Goal: Task Accomplishment & Management: Manage account settings

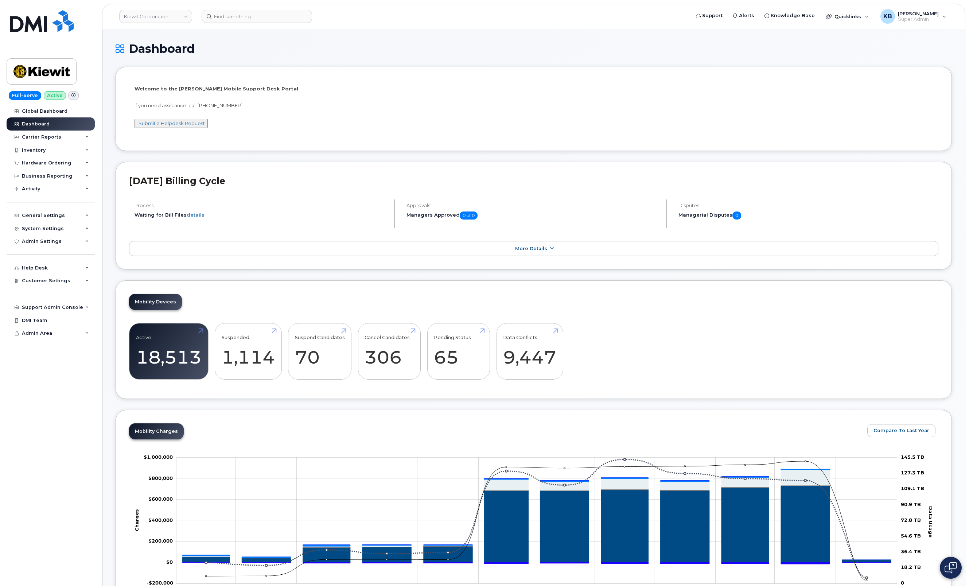
scroll to position [692, 0]
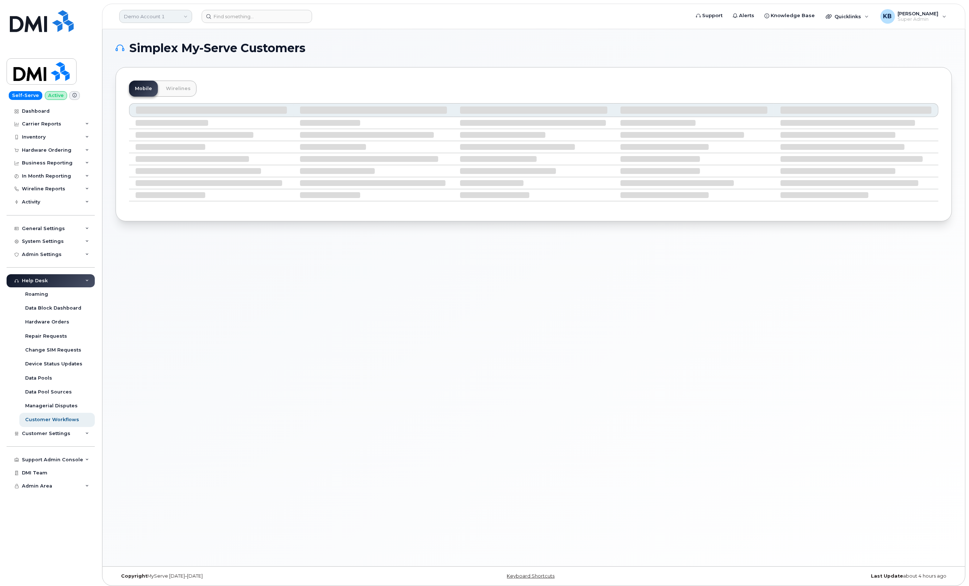
click at [166, 20] on link "Demo Account 1" at bounding box center [155, 16] width 73 height 13
type input "demo"
click at [164, 96] on span "Demo - Self-Serve" at bounding box center [148, 99] width 44 height 7
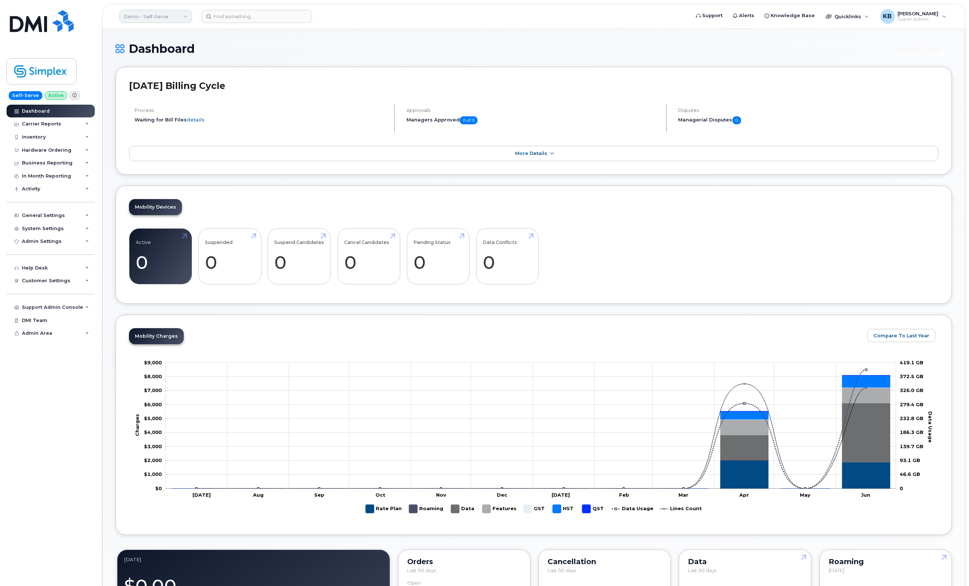
click at [175, 19] on link "Demo - Self-Serve" at bounding box center [155, 16] width 73 height 13
type input "demo"
click at [177, 79] on link "Demo Account - TM" at bounding box center [173, 84] width 107 height 15
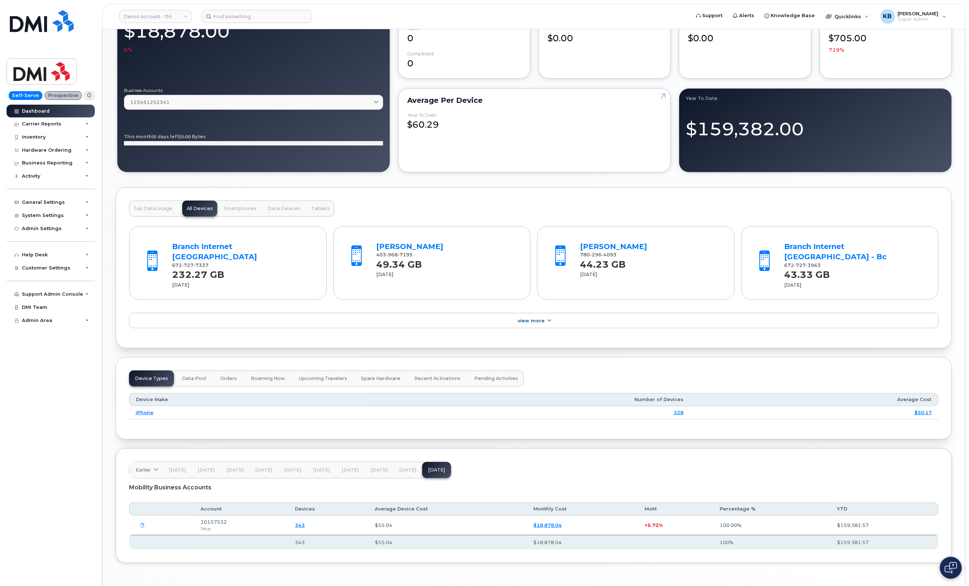
scroll to position [570, 0]
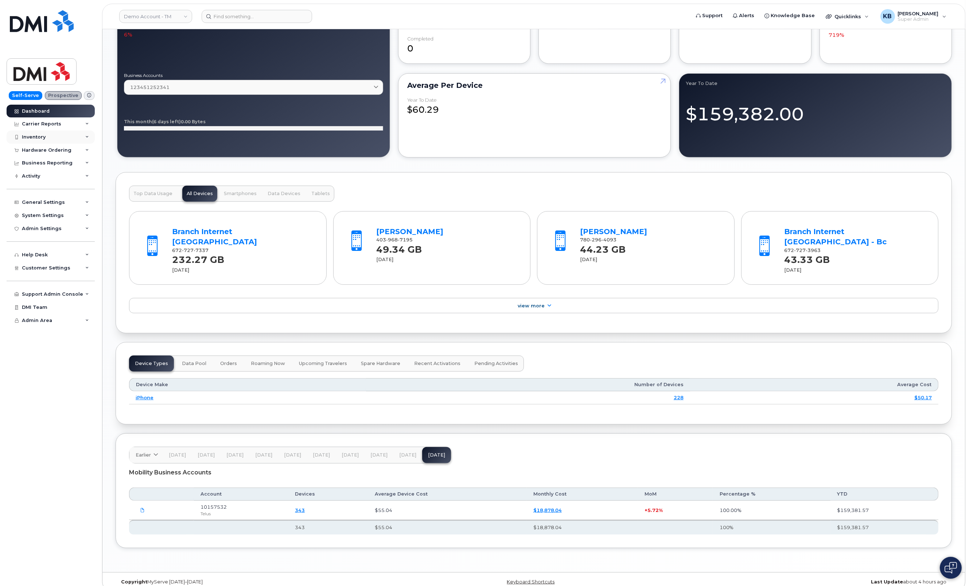
click at [71, 137] on div "Inventory" at bounding box center [51, 137] width 88 height 13
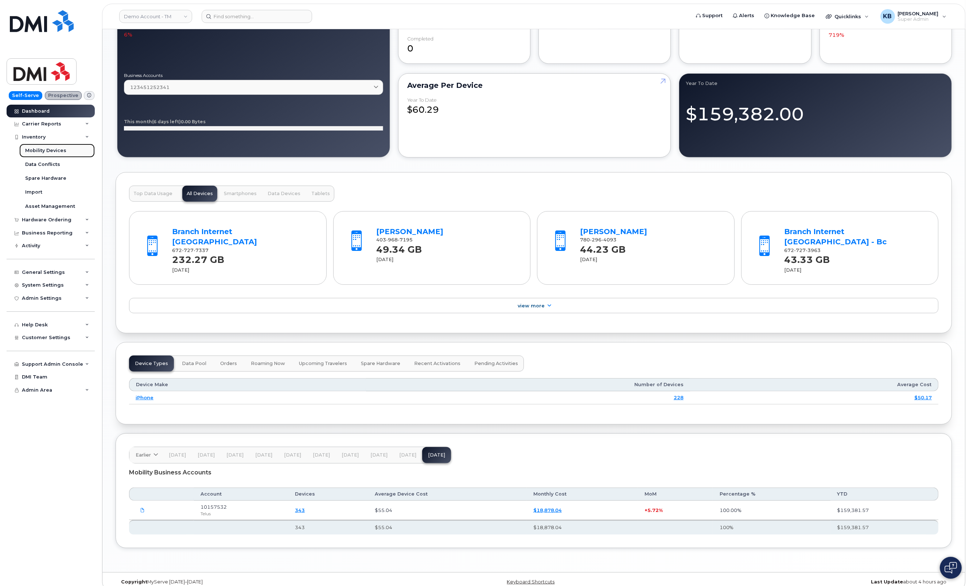
click at [64, 148] on div "Mobility Devices" at bounding box center [45, 150] width 41 height 7
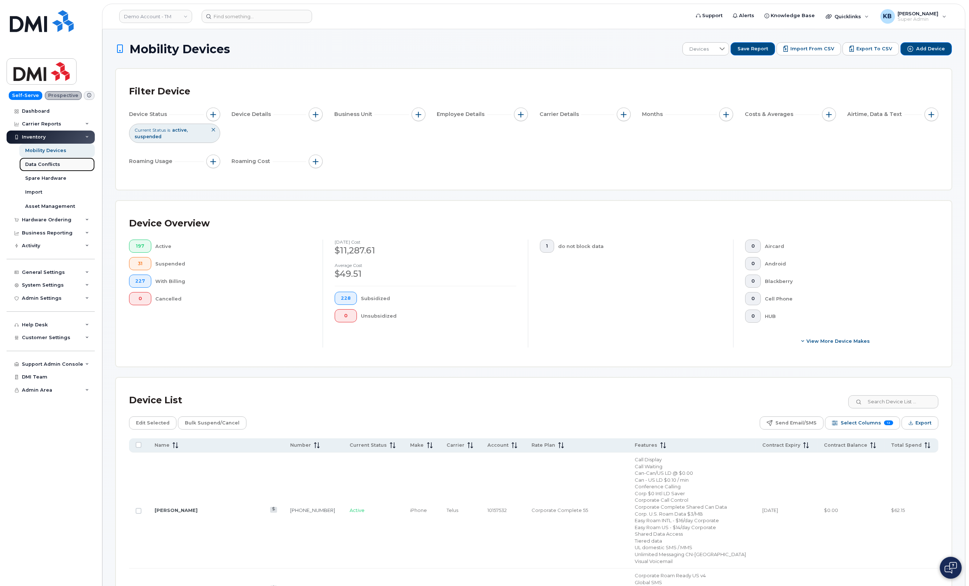
click at [65, 167] on link "Data Conflicts" at bounding box center [56, 165] width 75 height 14
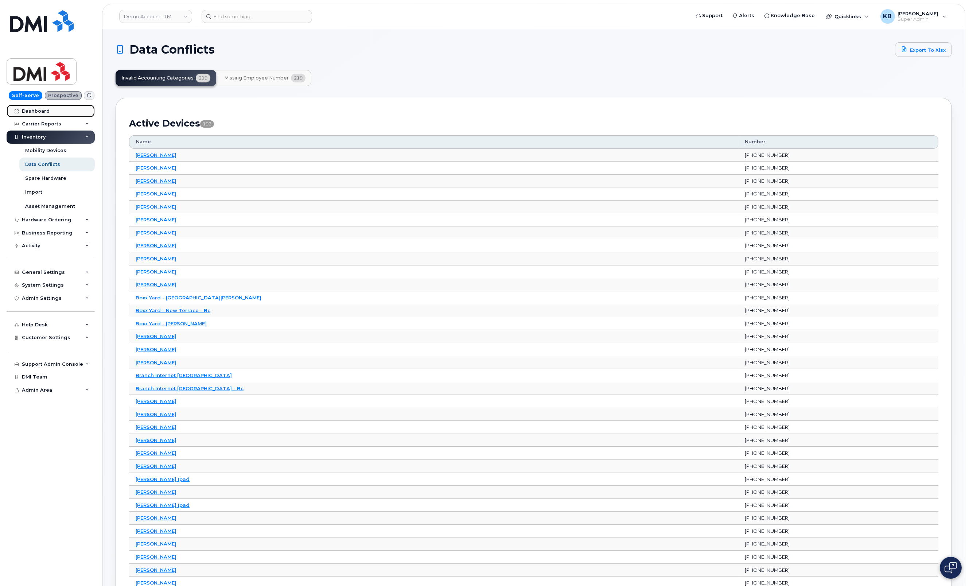
click at [39, 112] on div "Dashboard" at bounding box center [36, 111] width 28 height 6
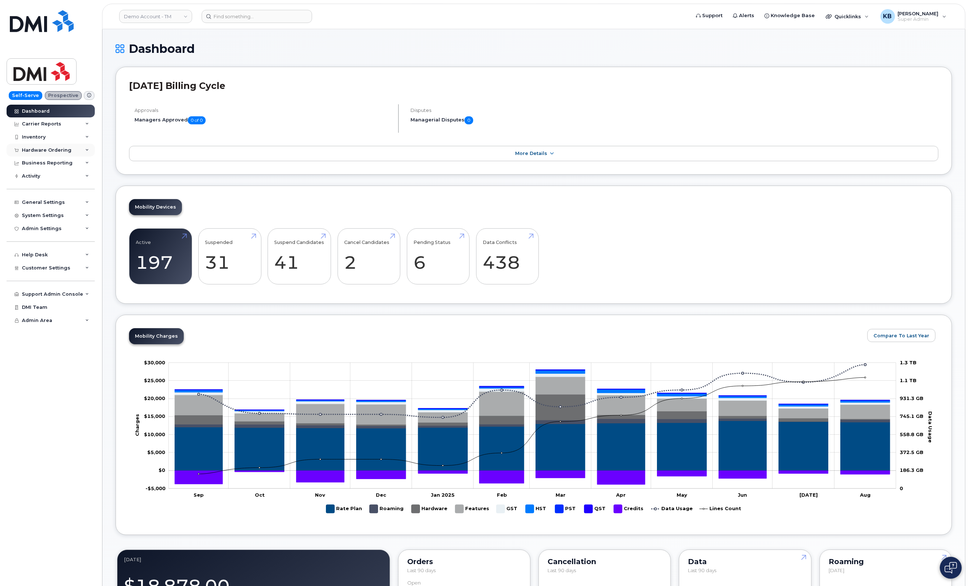
click at [57, 151] on div "Hardware Ordering" at bounding box center [47, 150] width 50 height 6
click at [44, 165] on div "Overview" at bounding box center [37, 163] width 24 height 7
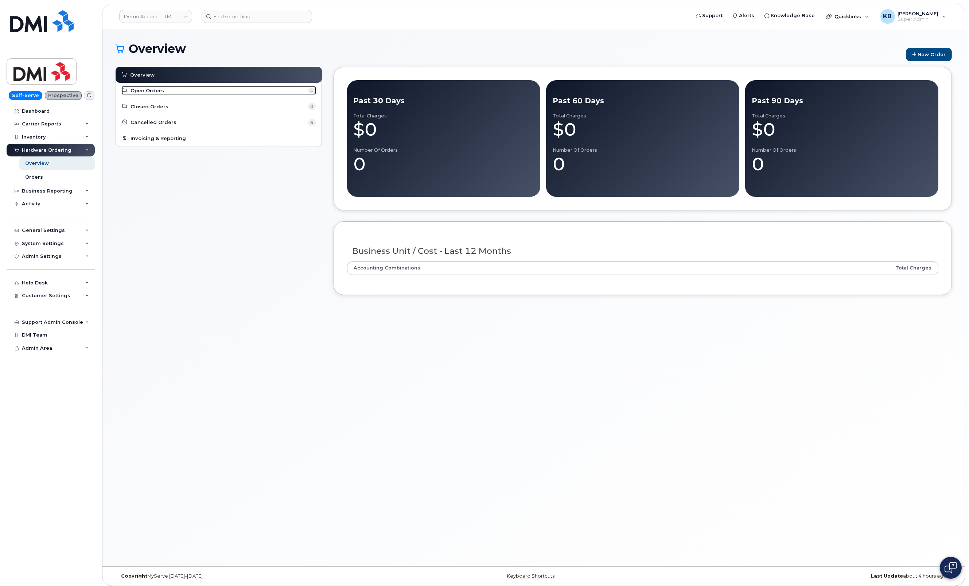
click at [152, 89] on span "Open Orders" at bounding box center [148, 90] width 34 height 7
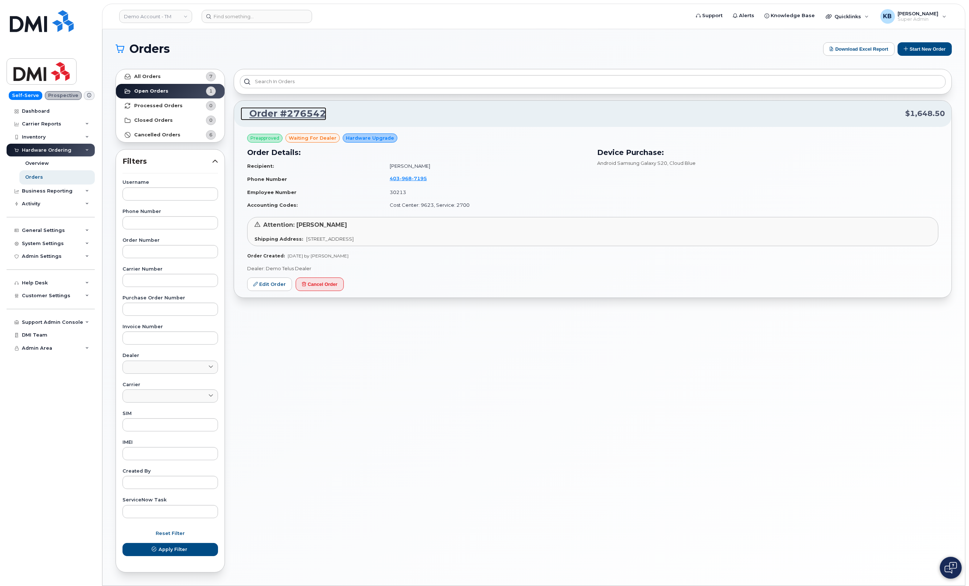
click at [286, 115] on link "Order #276542" at bounding box center [284, 113] width 86 height 13
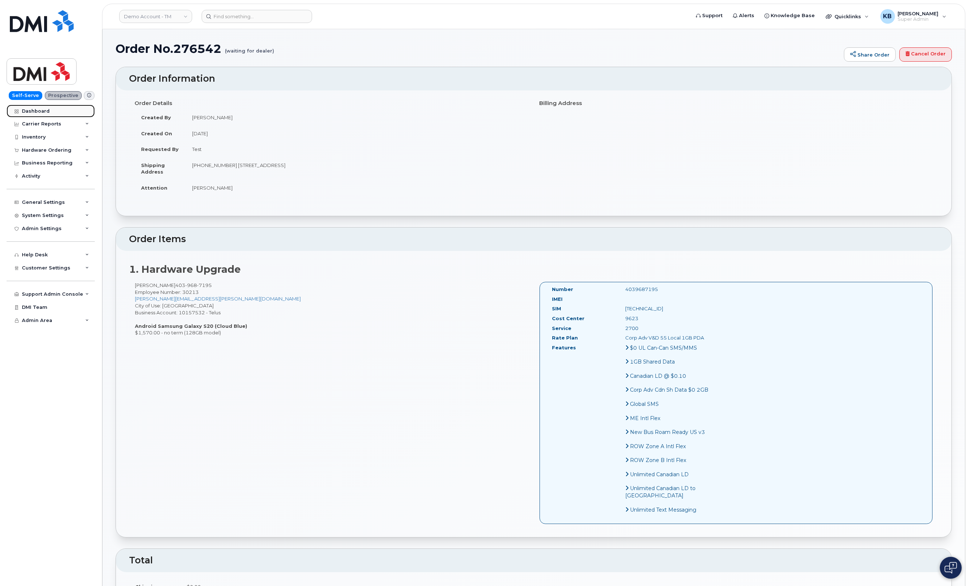
click at [33, 110] on div "Dashboard" at bounding box center [36, 111] width 28 height 6
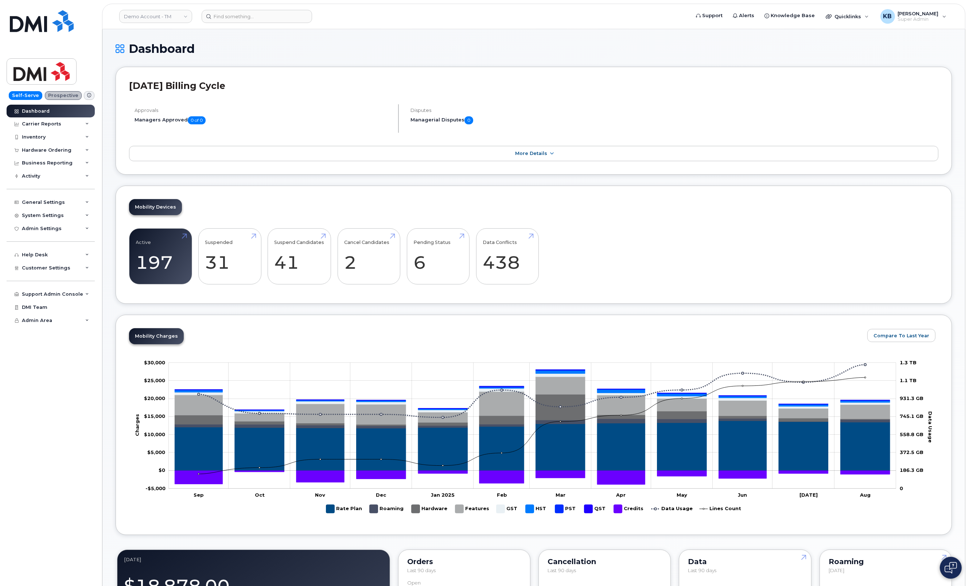
drag, startPoint x: 967, startPoint y: 87, endPoint x: 969, endPoint y: 146, distance: 59.5
click at [969, 146] on body "Demo Account - TM Support Alerts Knowledge Base Quicklinks Suspend / Cancel Dev…" at bounding box center [484, 582] width 969 height 1165
click at [168, 16] on link "Demo Account - TM" at bounding box center [155, 16] width 73 height 13
type input "demo"
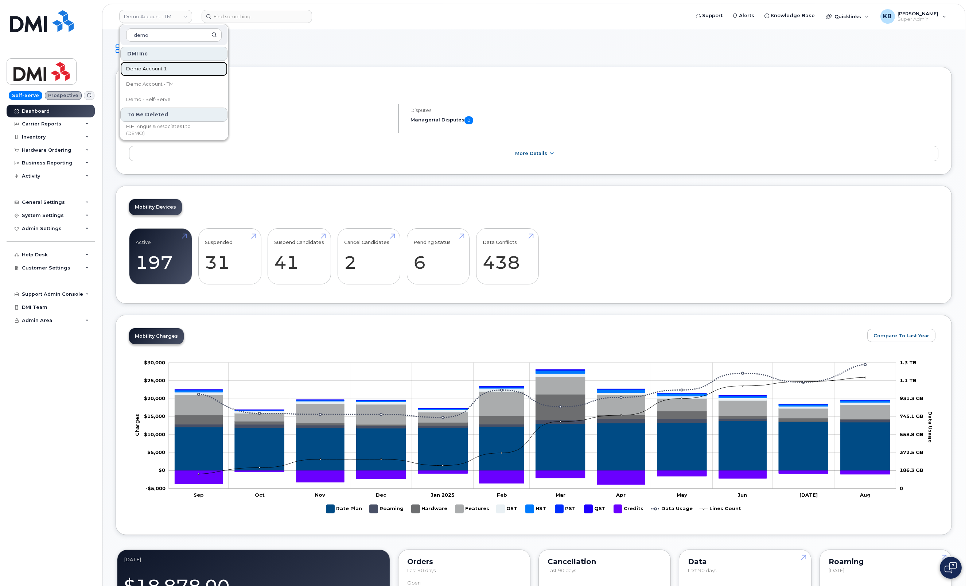
click at [177, 75] on link "Demo Account 1" at bounding box center [173, 69] width 107 height 15
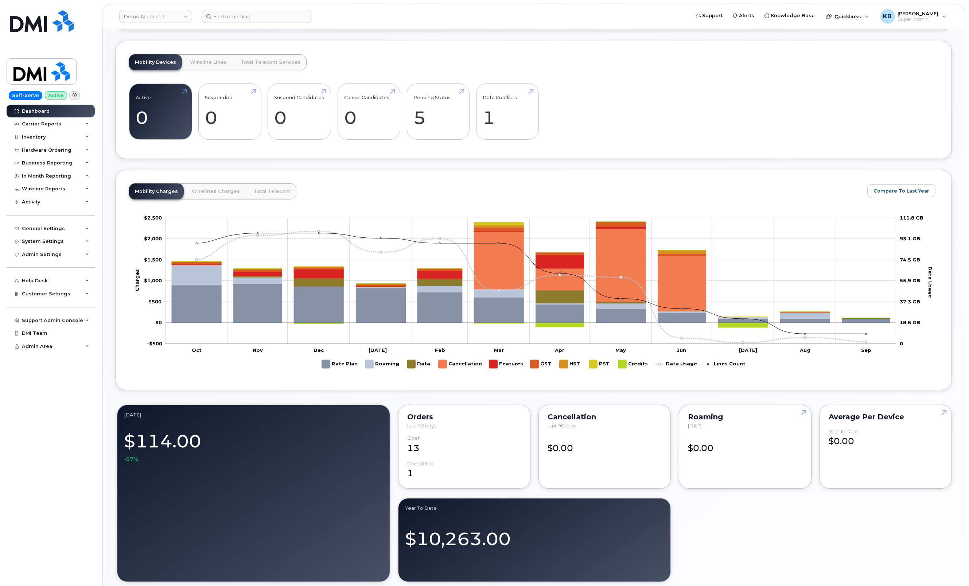
scroll to position [263, 0]
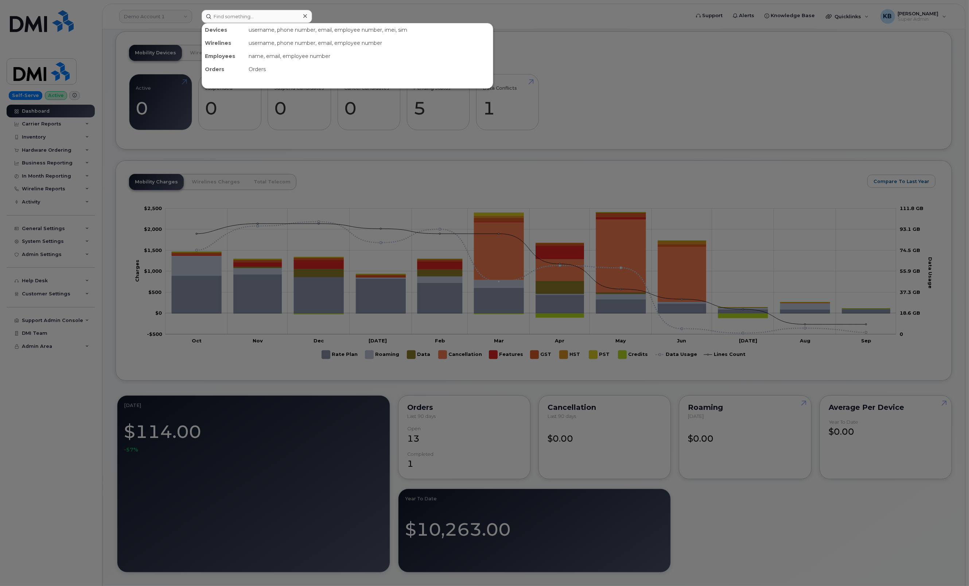
click at [835, 193] on div at bounding box center [484, 293] width 969 height 586
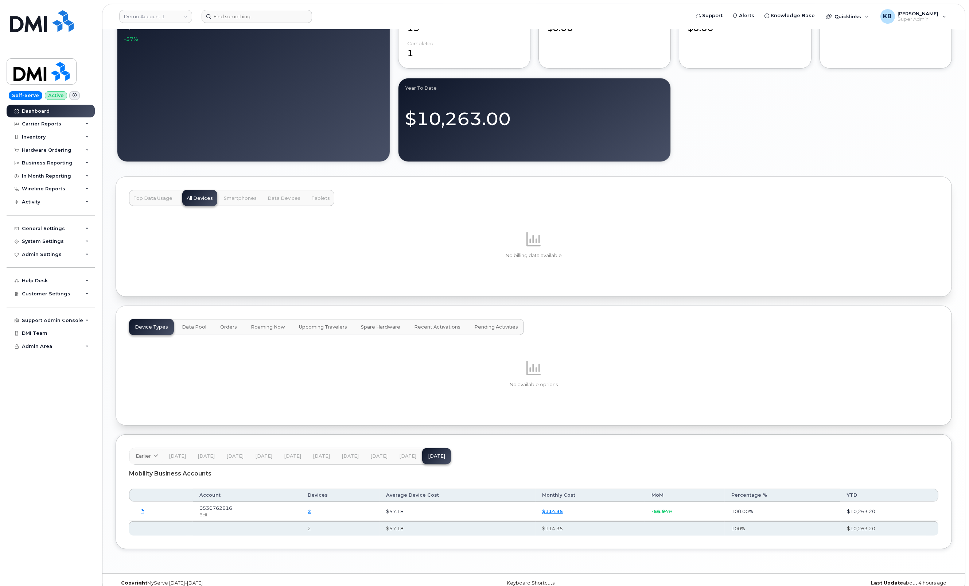
scroll to position [685, 0]
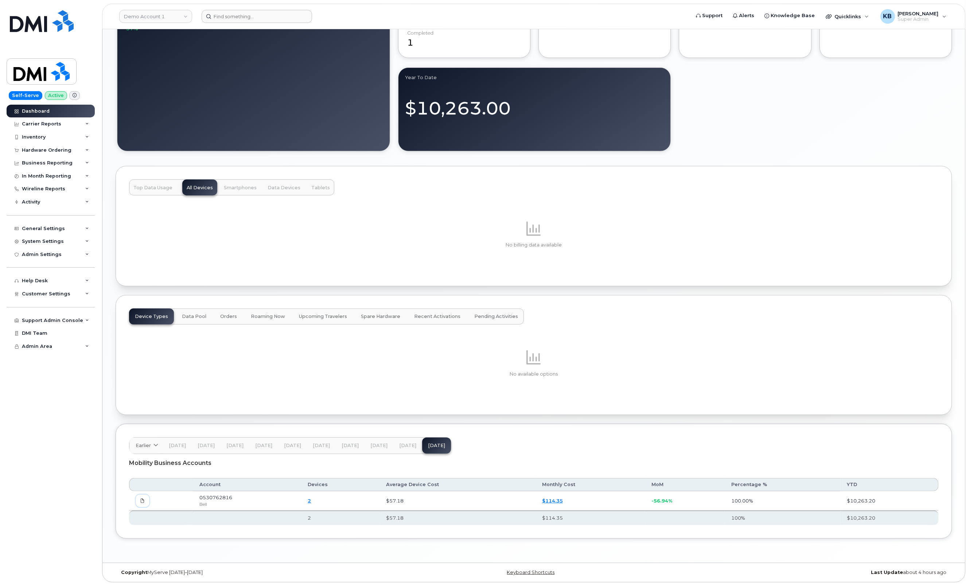
click at [143, 501] on icon at bounding box center [142, 500] width 4 height 4
click at [890, 234] on p at bounding box center [534, 229] width 810 height 18
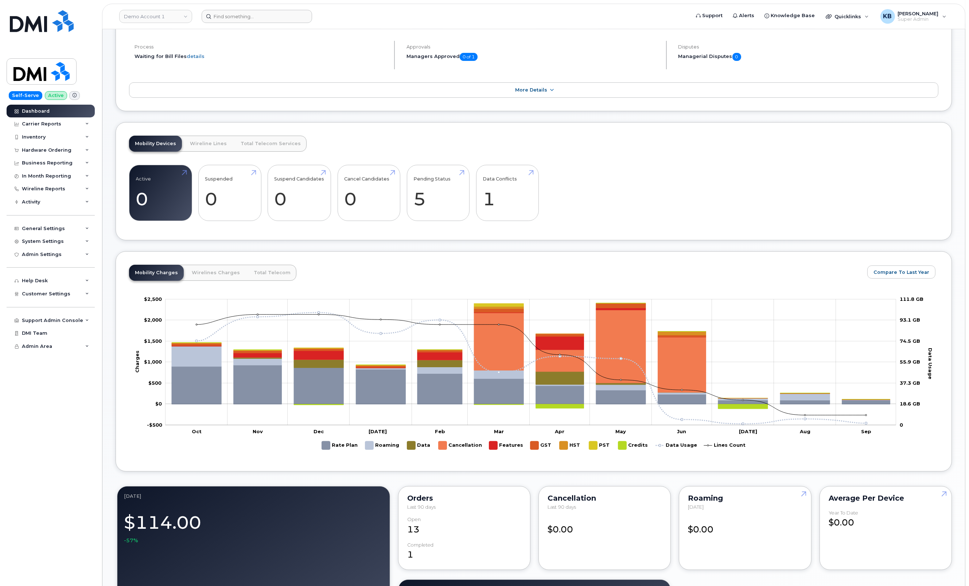
scroll to position [0, 0]
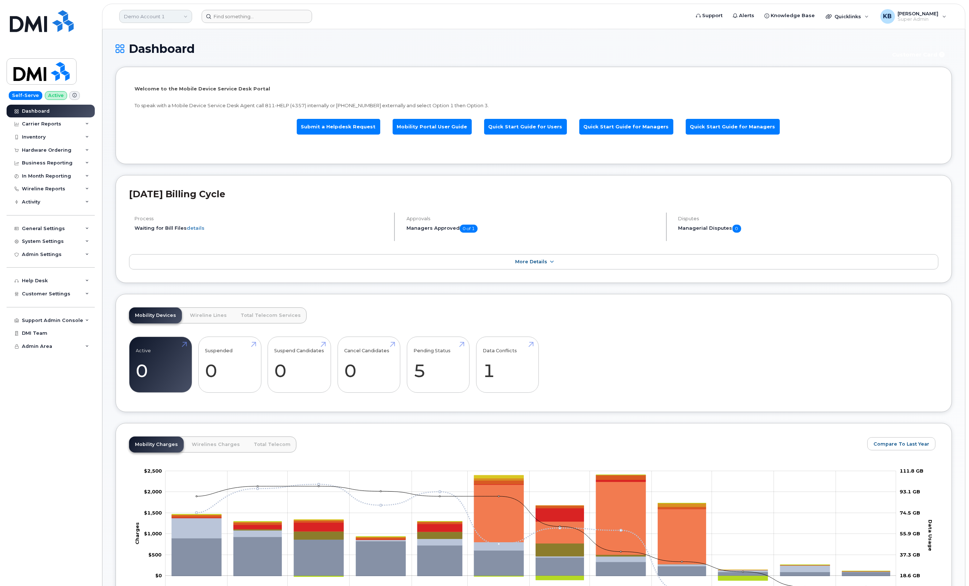
click at [166, 16] on link "Demo Account 1" at bounding box center [155, 16] width 73 height 13
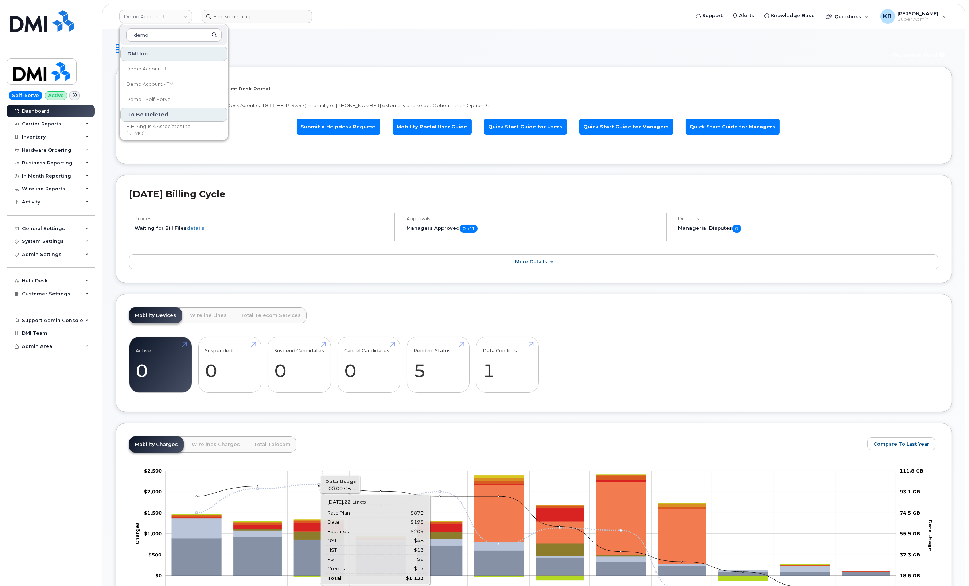
type input "demo"
